Goal: Task Accomplishment & Management: Use online tool/utility

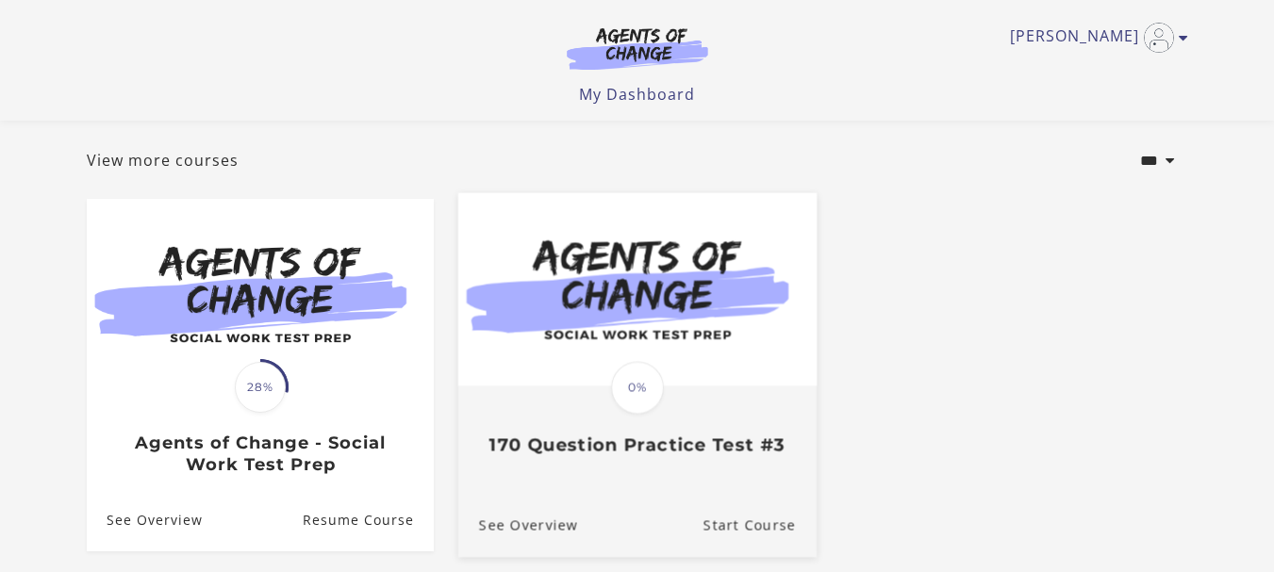
scroll to position [81, 0]
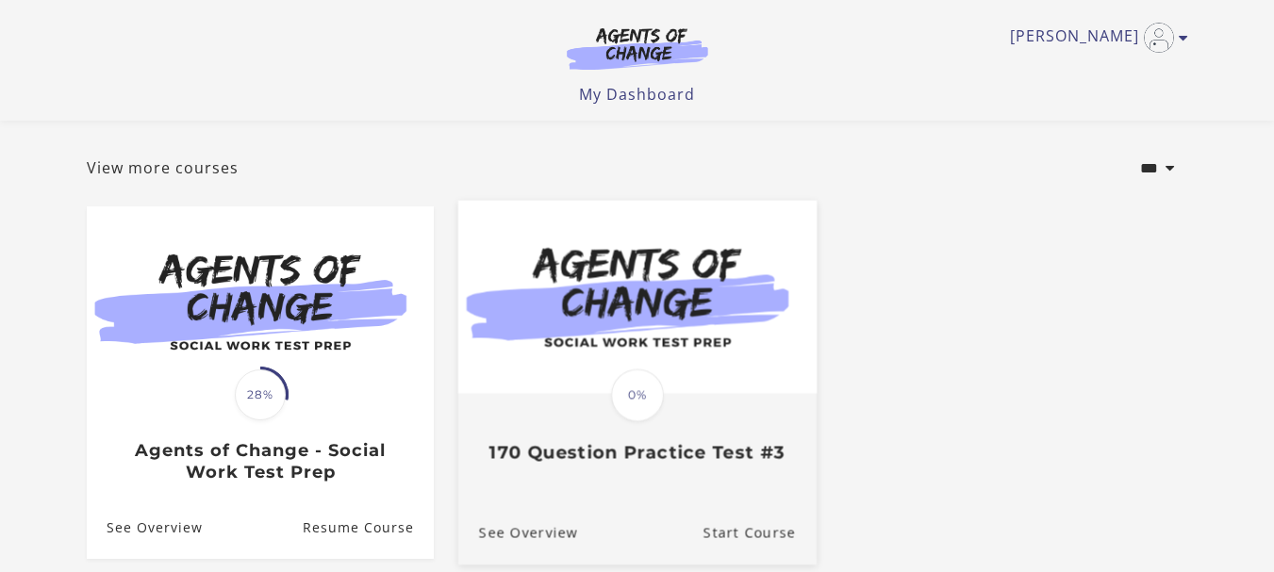
click at [605, 287] on img at bounding box center [636, 296] width 358 height 193
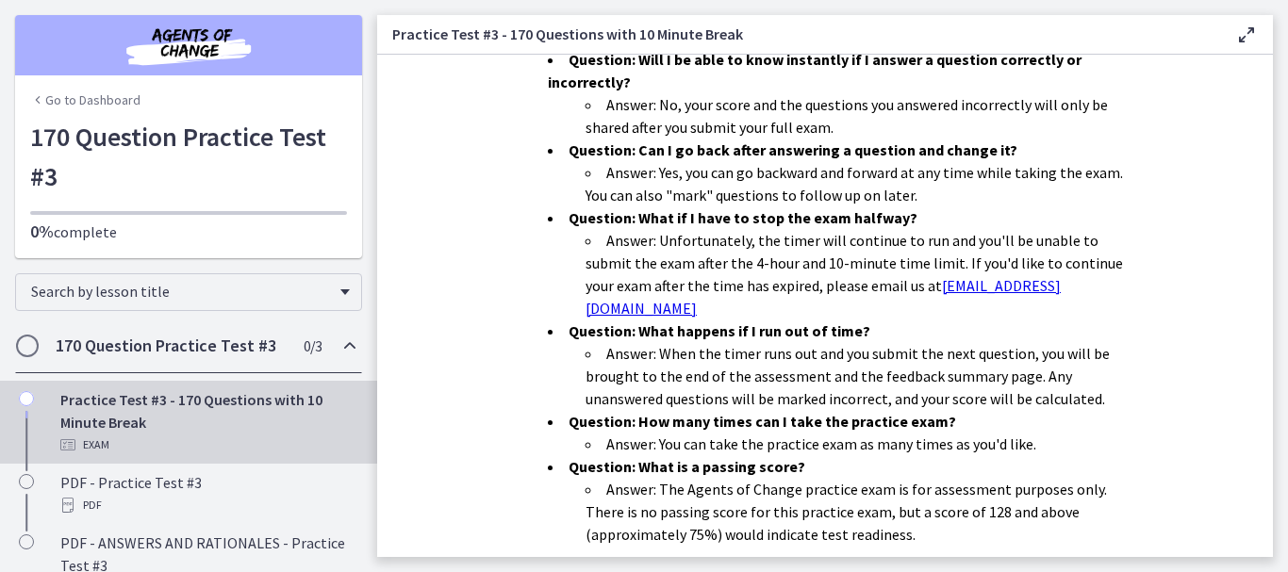
scroll to position [697, 0]
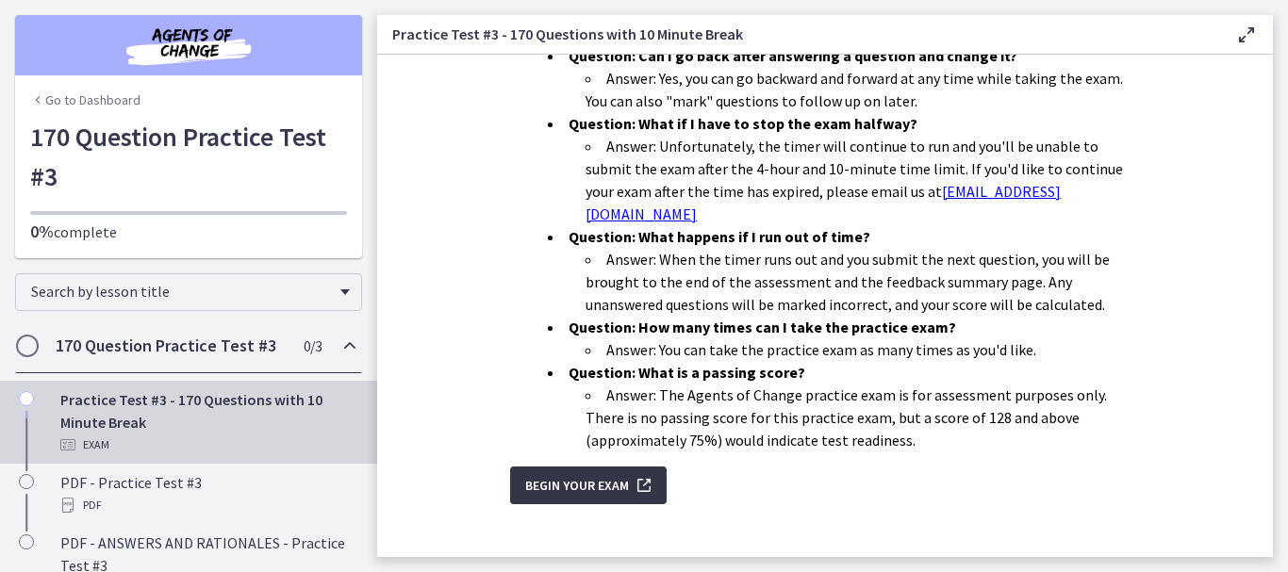
click at [571, 474] on span "Begin Your Exam" at bounding box center [577, 485] width 104 height 23
